Goal: Information Seeking & Learning: Learn about a topic

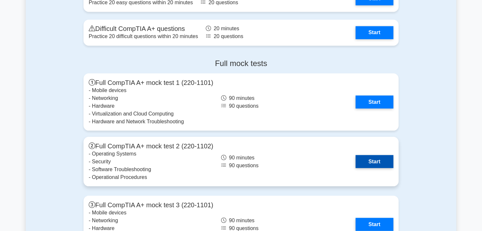
click at [372, 157] on link "Start" at bounding box center [374, 161] width 38 height 13
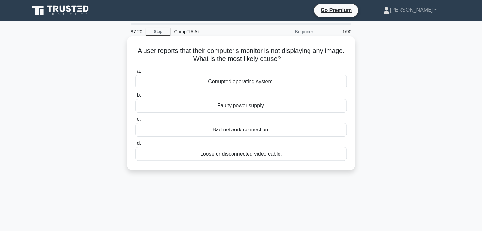
click at [250, 156] on div "Loose or disconnected video cable." at bounding box center [240, 154] width 211 height 14
click at [135, 146] on input "d. Loose or disconnected video cable." at bounding box center [135, 143] width 0 height 4
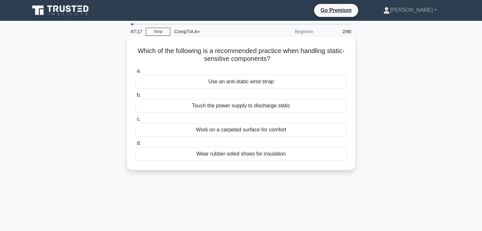
click at [258, 83] on div "Use an anti-static wrist strap" at bounding box center [240, 82] width 211 height 14
click at [135, 73] on input "a. Use an anti-static wrist strap" at bounding box center [135, 71] width 0 height 4
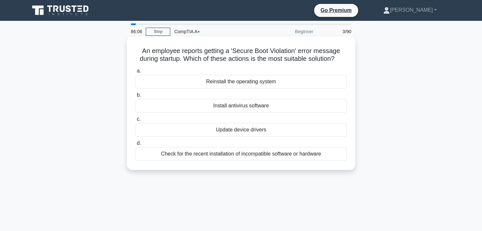
click at [207, 155] on div "Check for the recent installation of incompatible software or hardware" at bounding box center [240, 154] width 211 height 14
click at [135, 146] on input "d. Check for the recent installation of incompatible software or hardware" at bounding box center [135, 143] width 0 height 4
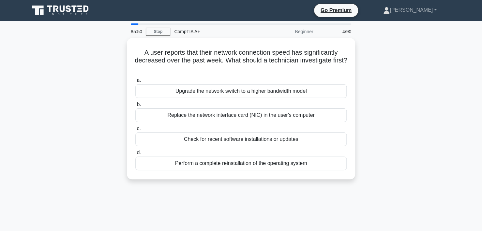
click at [412, 90] on div "A user reports that their network connection speed has significantly decreased …" at bounding box center [241, 112] width 430 height 149
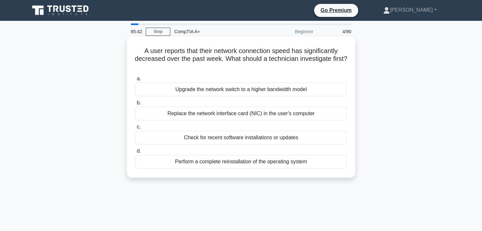
click at [224, 139] on div "Check for recent software installations or updates" at bounding box center [240, 138] width 211 height 14
click at [135, 129] on input "c. Check for recent software installations or updates" at bounding box center [135, 127] width 0 height 4
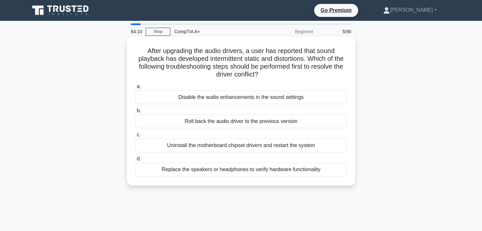
click at [247, 120] on div "Roll back the audio driver to the previous version" at bounding box center [240, 122] width 211 height 14
click at [135, 113] on input "b. Roll back the audio driver to the previous version" at bounding box center [135, 111] width 0 height 4
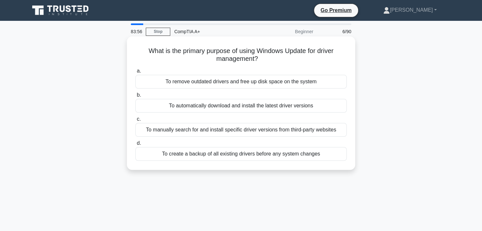
click at [272, 109] on div "To automatically download and install the latest driver versions" at bounding box center [240, 106] width 211 height 14
click at [135, 97] on input "b. To automatically download and install the latest driver versions" at bounding box center [135, 95] width 0 height 4
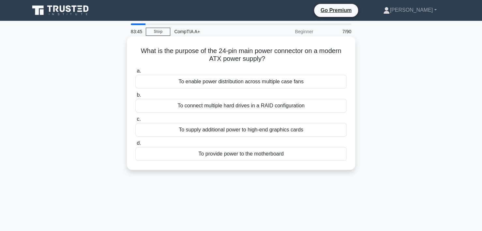
click at [239, 157] on div "To provide power to the motherboard" at bounding box center [240, 154] width 211 height 14
click at [135, 146] on input "d. To provide power to the motherboard" at bounding box center [135, 143] width 0 height 4
click at [250, 154] on div "Use analogies and relatable examples" at bounding box center [240, 154] width 211 height 14
click at [135, 146] on input "d. Use analogies and relatable examples" at bounding box center [135, 143] width 0 height 4
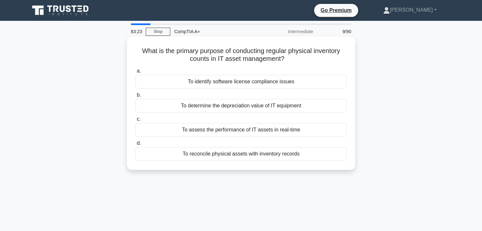
click at [235, 154] on div "To reconcile physical assets with inventory records" at bounding box center [240, 154] width 211 height 14
click at [135, 146] on input "d. To reconcile physical assets with inventory records" at bounding box center [135, 143] width 0 height 4
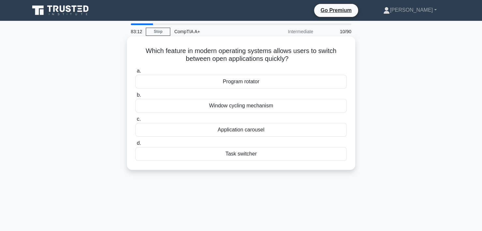
click at [242, 130] on div "Application carousel" at bounding box center [240, 130] width 211 height 14
click at [135, 122] on input "c. Application carousel" at bounding box center [135, 119] width 0 height 4
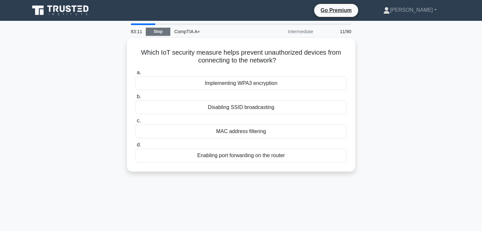
click at [157, 33] on link "Stop" at bounding box center [158, 32] width 24 height 8
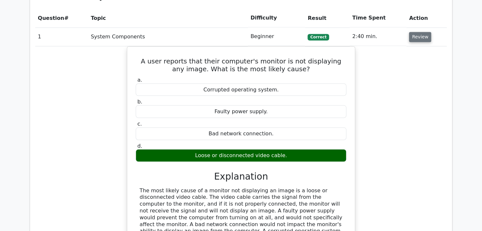
click at [413, 32] on button "Review" at bounding box center [420, 37] width 22 height 10
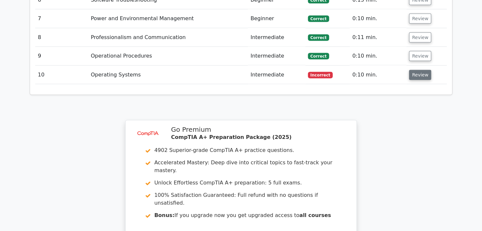
click at [410, 70] on button "Review" at bounding box center [420, 75] width 22 height 10
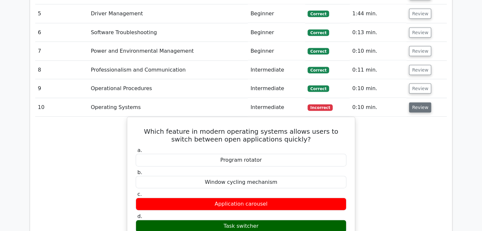
click at [419, 103] on button "Review" at bounding box center [420, 108] width 22 height 10
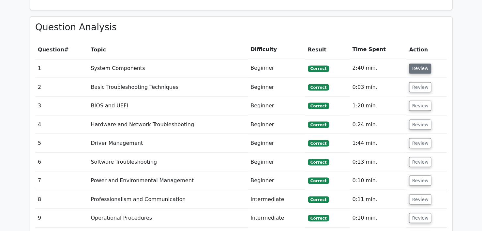
scroll to position [521, 0]
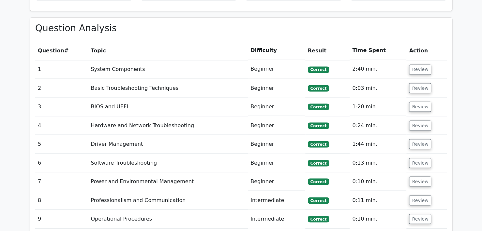
click at [418, 60] on td "Review" at bounding box center [426, 69] width 40 height 19
click at [419, 65] on button "Review" at bounding box center [420, 70] width 22 height 10
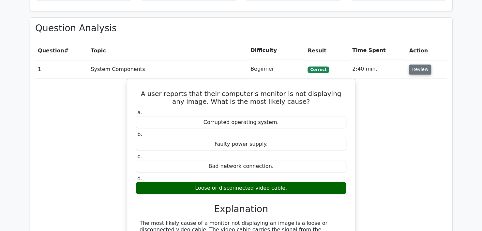
click at [419, 65] on button "Review" at bounding box center [420, 70] width 22 height 10
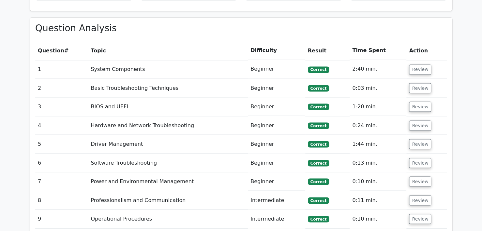
click at [419, 79] on td "Review" at bounding box center [426, 88] width 40 height 19
click at [417, 83] on button "Review" at bounding box center [420, 88] width 22 height 10
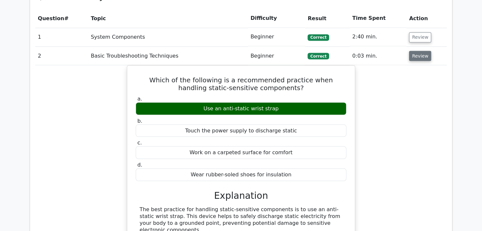
scroll to position [554, 0]
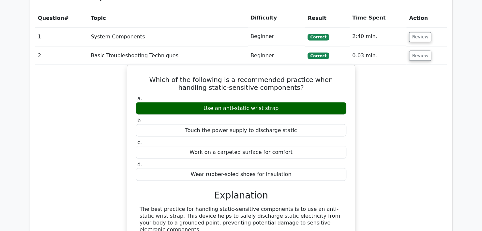
click at [415, 28] on td "Review" at bounding box center [426, 36] width 40 height 19
drag, startPoint x: 417, startPoint y: 37, endPoint x: 418, endPoint y: 41, distance: 3.5
click at [417, 51] on button "Review" at bounding box center [420, 56] width 22 height 10
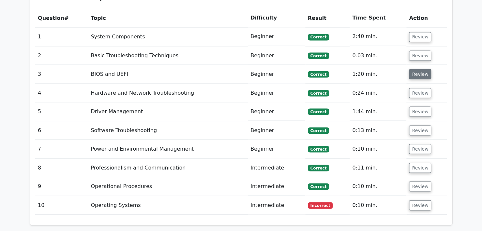
click at [418, 69] on button "Review" at bounding box center [420, 74] width 22 height 10
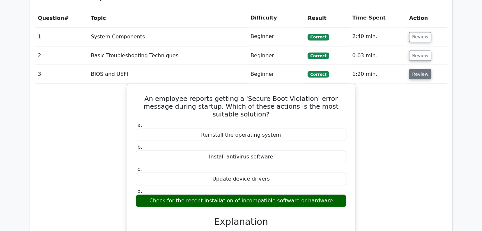
click at [418, 69] on button "Review" at bounding box center [420, 74] width 22 height 10
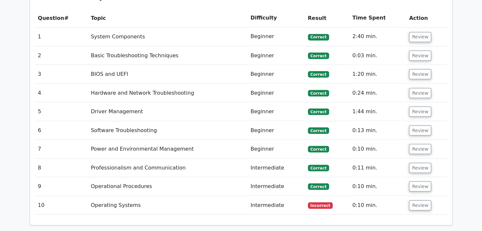
click at [414, 84] on td "Review" at bounding box center [426, 93] width 40 height 19
click at [414, 88] on button "Review" at bounding box center [420, 93] width 22 height 10
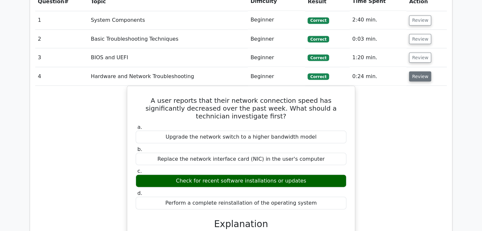
scroll to position [587, 0]
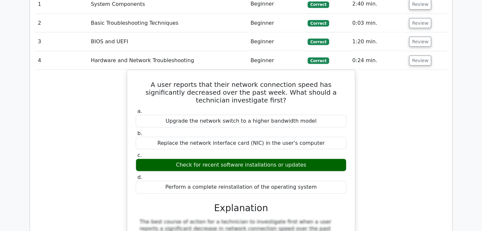
drag, startPoint x: 415, startPoint y: 40, endPoint x: 417, endPoint y: 50, distance: 10.7
click at [415, 55] on button "Review" at bounding box center [420, 60] width 22 height 10
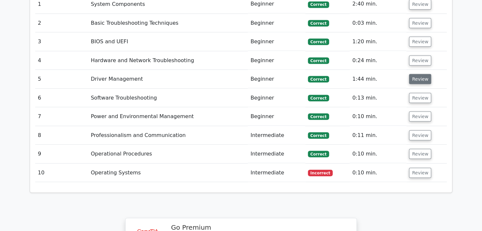
click at [416, 74] on button "Review" at bounding box center [420, 79] width 22 height 10
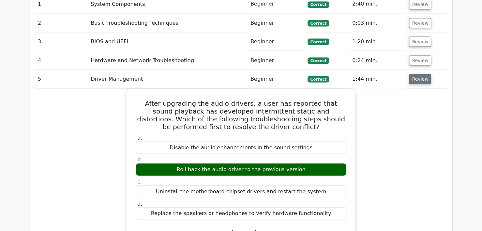
click at [416, 74] on button "Review" at bounding box center [420, 79] width 22 height 10
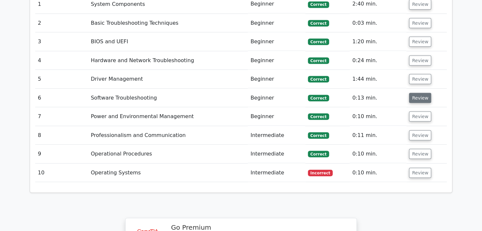
click at [416, 93] on button "Review" at bounding box center [420, 98] width 22 height 10
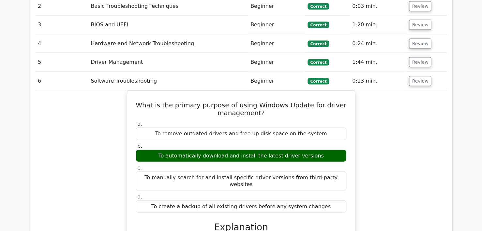
scroll to position [619, 0]
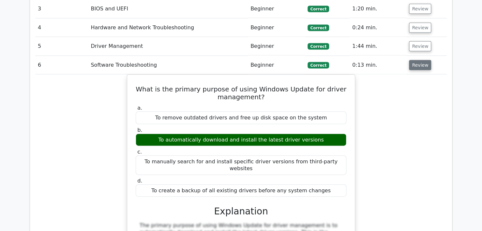
click at [418, 60] on button "Review" at bounding box center [420, 65] width 22 height 10
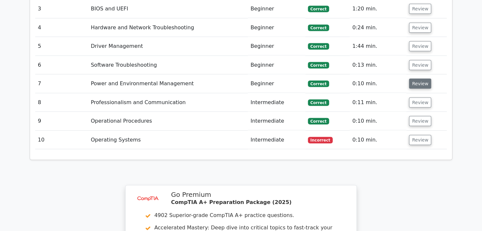
click at [417, 79] on button "Review" at bounding box center [420, 84] width 22 height 10
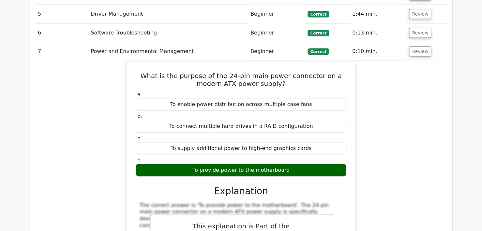
scroll to position [652, 0]
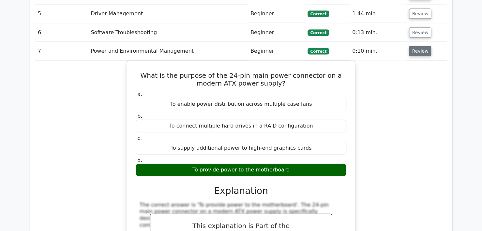
click at [417, 46] on button "Review" at bounding box center [420, 51] width 22 height 10
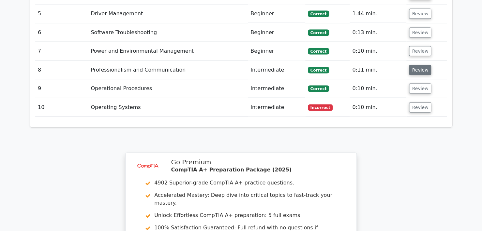
click at [420, 65] on button "Review" at bounding box center [420, 70] width 22 height 10
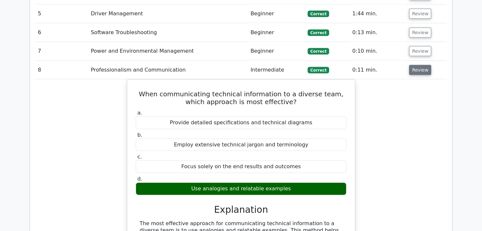
click at [420, 65] on button "Review" at bounding box center [420, 70] width 22 height 10
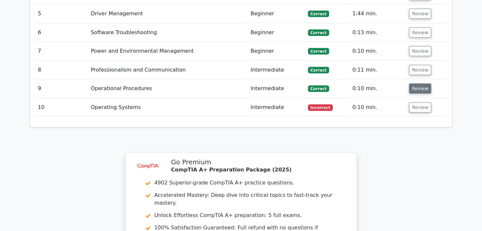
click at [417, 84] on button "Review" at bounding box center [420, 89] width 22 height 10
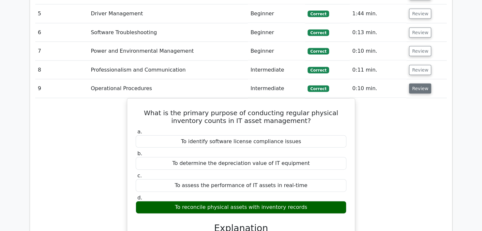
click at [417, 84] on button "Review" at bounding box center [420, 89] width 22 height 10
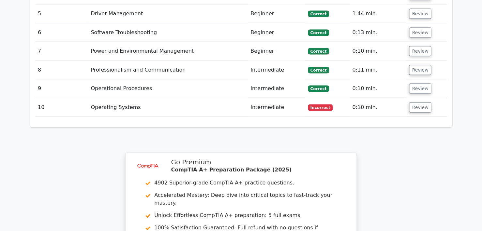
click at [417, 98] on td "Review" at bounding box center [426, 107] width 40 height 19
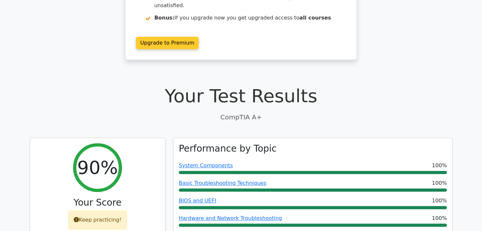
scroll to position [0, 0]
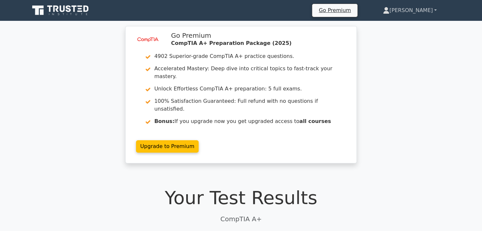
click at [421, 10] on link "[PERSON_NAME]" at bounding box center [409, 10] width 85 height 13
click at [407, 24] on link "Profile" at bounding box center [392, 26] width 51 height 10
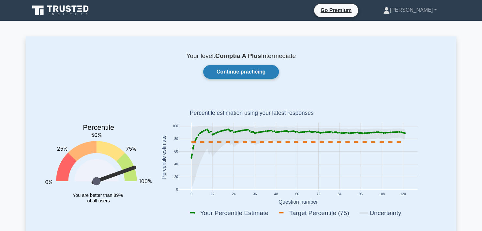
click at [241, 68] on link "Continue practicing" at bounding box center [241, 72] width 76 height 14
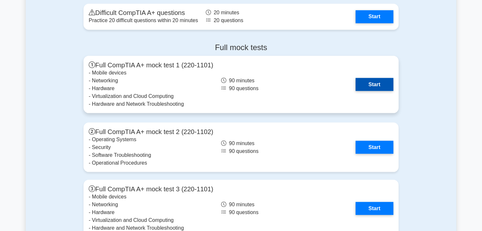
scroll to position [1793, 0]
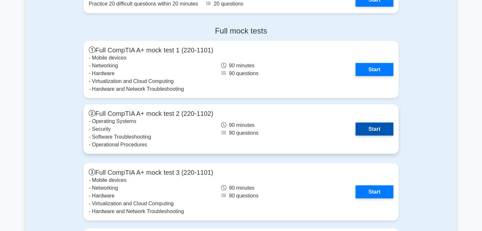
click at [370, 127] on link "Start" at bounding box center [374, 129] width 38 height 13
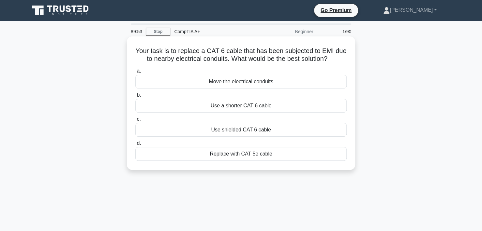
click at [237, 128] on div "Use shielded CAT 6 cable" at bounding box center [240, 130] width 211 height 14
click at [135, 122] on input "c. Use shielded CAT 6 cable" at bounding box center [135, 119] width 0 height 4
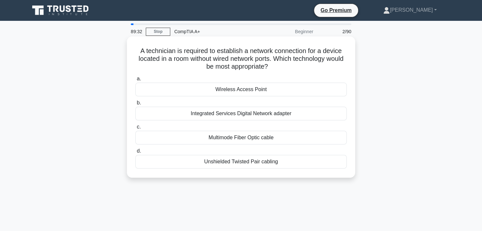
click at [279, 90] on div "Wireless Access Point" at bounding box center [240, 90] width 211 height 14
click at [135, 81] on input "a. Wireless Access Point" at bounding box center [135, 79] width 0 height 4
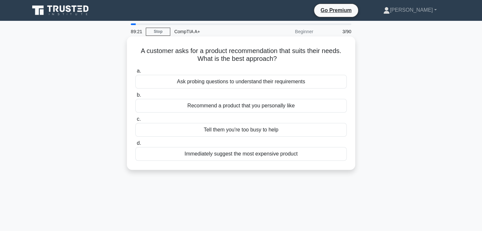
click at [210, 83] on div "Ask probing questions to understand their requirements" at bounding box center [240, 82] width 211 height 14
click at [135, 73] on input "a. Ask probing questions to understand their requirements" at bounding box center [135, 71] width 0 height 4
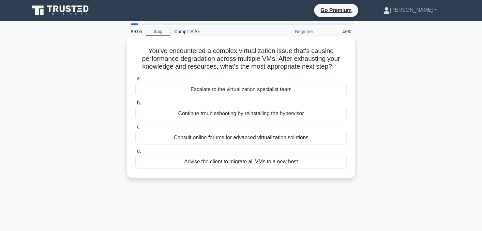
click at [237, 90] on div "Escalate to the virtualization specialist team" at bounding box center [240, 90] width 211 height 14
click at [135, 81] on input "a. Escalate to the virtualization specialist team" at bounding box center [135, 79] width 0 height 4
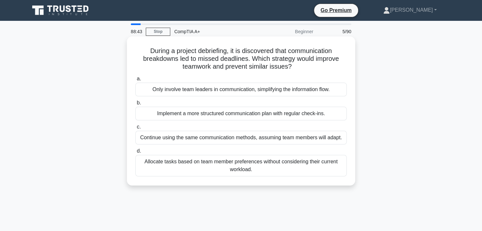
click at [261, 116] on div "Implement a more structured communication plan with regular check-ins." at bounding box center [240, 114] width 211 height 14
click at [135, 105] on input "b. Implement a more structured communication plan with regular check-ins." at bounding box center [135, 103] width 0 height 4
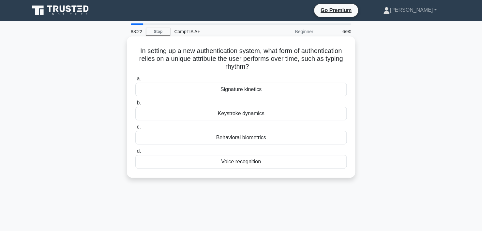
click at [231, 137] on div "Behavioral biometrics" at bounding box center [240, 138] width 211 height 14
click at [135, 129] on input "c. Behavioral biometrics" at bounding box center [135, 127] width 0 height 4
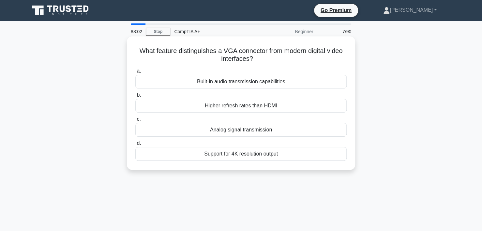
click at [233, 132] on div "Analog signal transmission" at bounding box center [240, 130] width 211 height 14
click at [135, 122] on input "c. Analog signal transmission" at bounding box center [135, 119] width 0 height 4
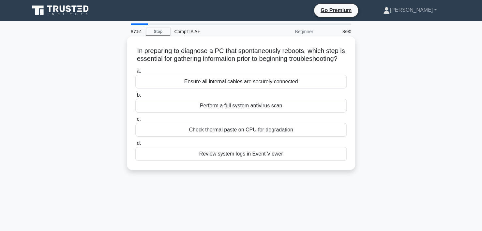
click at [234, 161] on div "Review system logs in Event Viewer" at bounding box center [240, 154] width 211 height 14
click at [135, 146] on input "d. Review system logs in Event Viewer" at bounding box center [135, 143] width 0 height 4
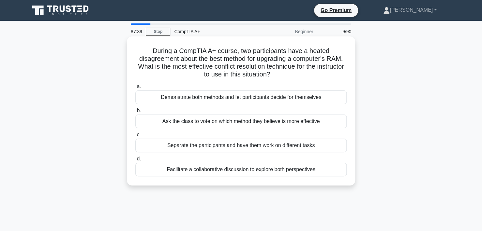
click at [250, 170] on div "Facilitate a collaborative discussion to explore both perspectives" at bounding box center [240, 170] width 211 height 14
click at [135, 161] on input "d. Facilitate a collaborative discussion to explore both perspectives" at bounding box center [135, 159] width 0 height 4
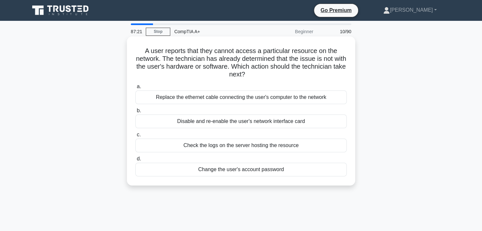
click at [273, 146] on div "Check the logs on the server hosting the resource" at bounding box center [240, 146] width 211 height 14
click at [135, 137] on input "c. Check the logs on the server hosting the resource" at bounding box center [135, 135] width 0 height 4
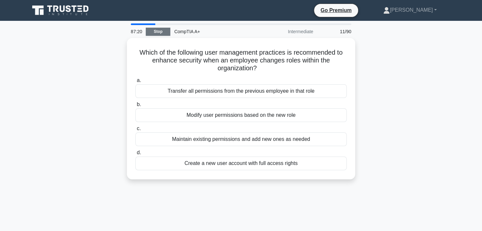
click at [162, 31] on link "Stop" at bounding box center [158, 32] width 24 height 8
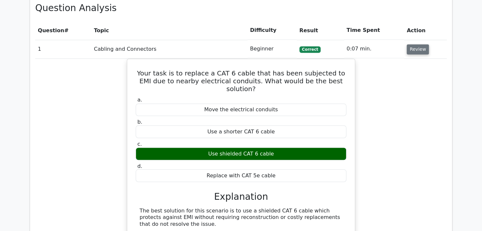
click at [420, 44] on button "Review" at bounding box center [417, 49] width 22 height 10
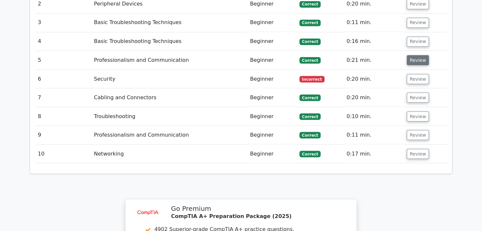
scroll to position [554, 0]
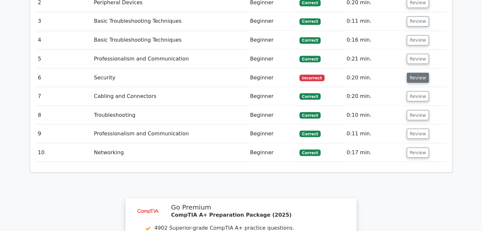
click at [416, 73] on button "Review" at bounding box center [417, 78] width 22 height 10
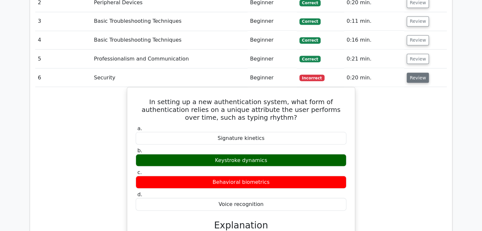
click at [416, 73] on button "Review" at bounding box center [417, 78] width 22 height 10
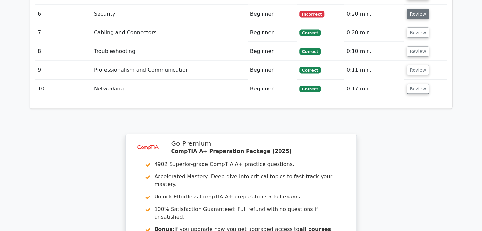
scroll to position [619, 0]
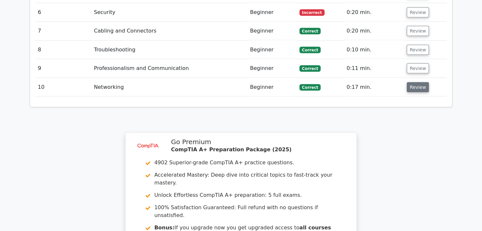
click at [419, 82] on button "Review" at bounding box center [417, 87] width 22 height 10
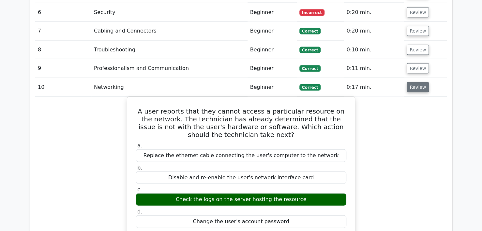
drag, startPoint x: 419, startPoint y: 72, endPoint x: 417, endPoint y: 58, distance: 14.1
click at [419, 82] on button "Review" at bounding box center [417, 87] width 22 height 10
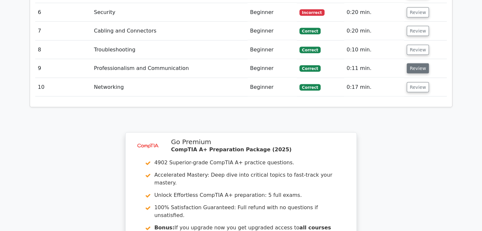
click at [417, 64] on button "Review" at bounding box center [417, 69] width 22 height 10
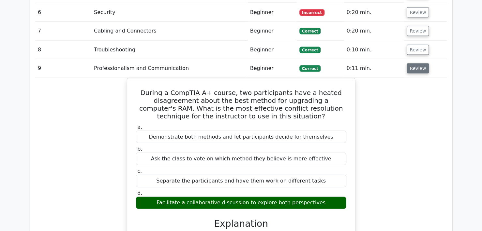
click at [416, 64] on button "Review" at bounding box center [417, 69] width 22 height 10
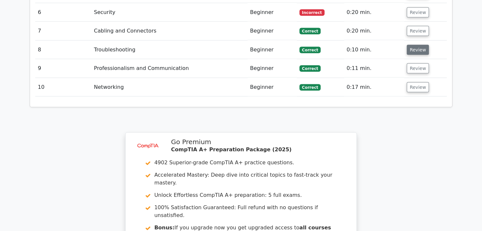
click at [416, 45] on button "Review" at bounding box center [417, 50] width 22 height 10
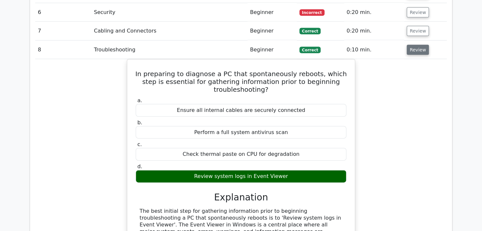
click at [416, 45] on button "Review" at bounding box center [417, 50] width 22 height 10
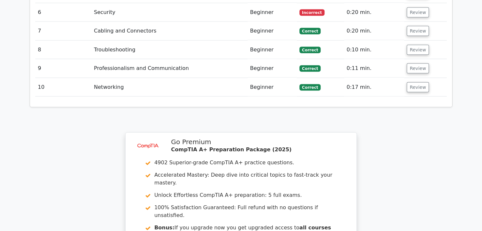
click at [412, 22] on td "Review" at bounding box center [425, 31] width 43 height 19
click at [412, 26] on button "Review" at bounding box center [417, 31] width 22 height 10
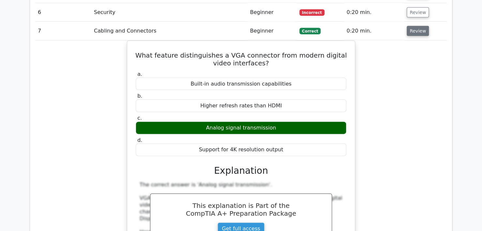
click at [412, 26] on button "Review" at bounding box center [417, 31] width 22 height 10
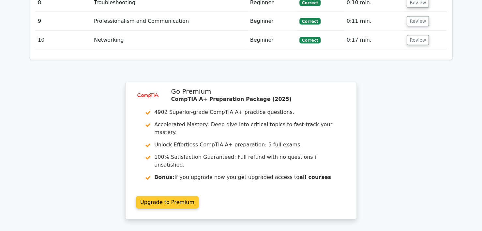
scroll to position [754, 0]
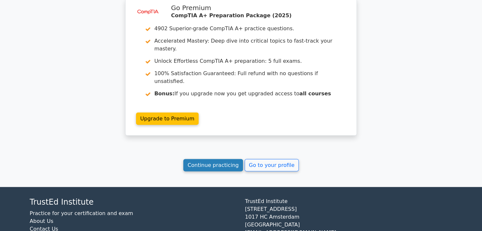
click at [223, 159] on link "Continue practicing" at bounding box center [213, 165] width 60 height 12
